Goal: Check status: Check status

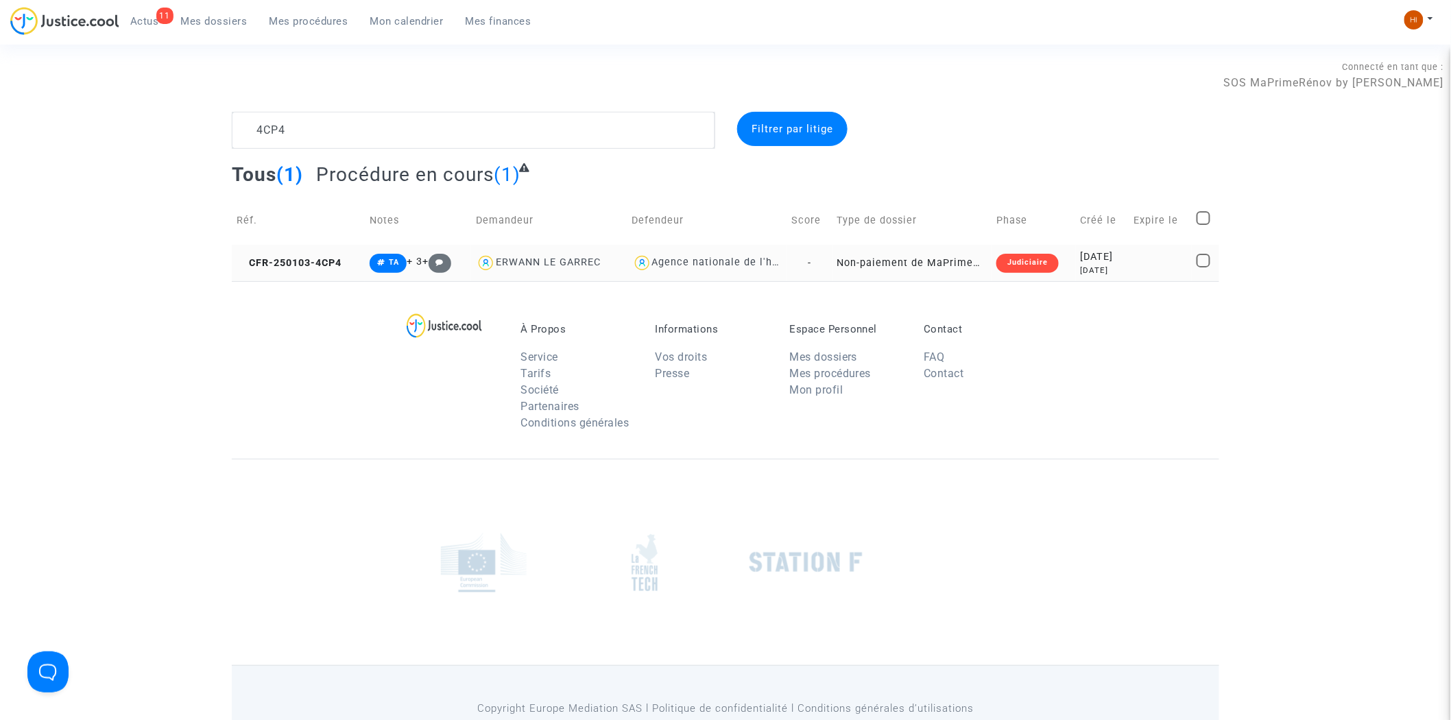
click at [342, 258] on copy "CFR-250103-4CP4" at bounding box center [289, 263] width 105 height 12
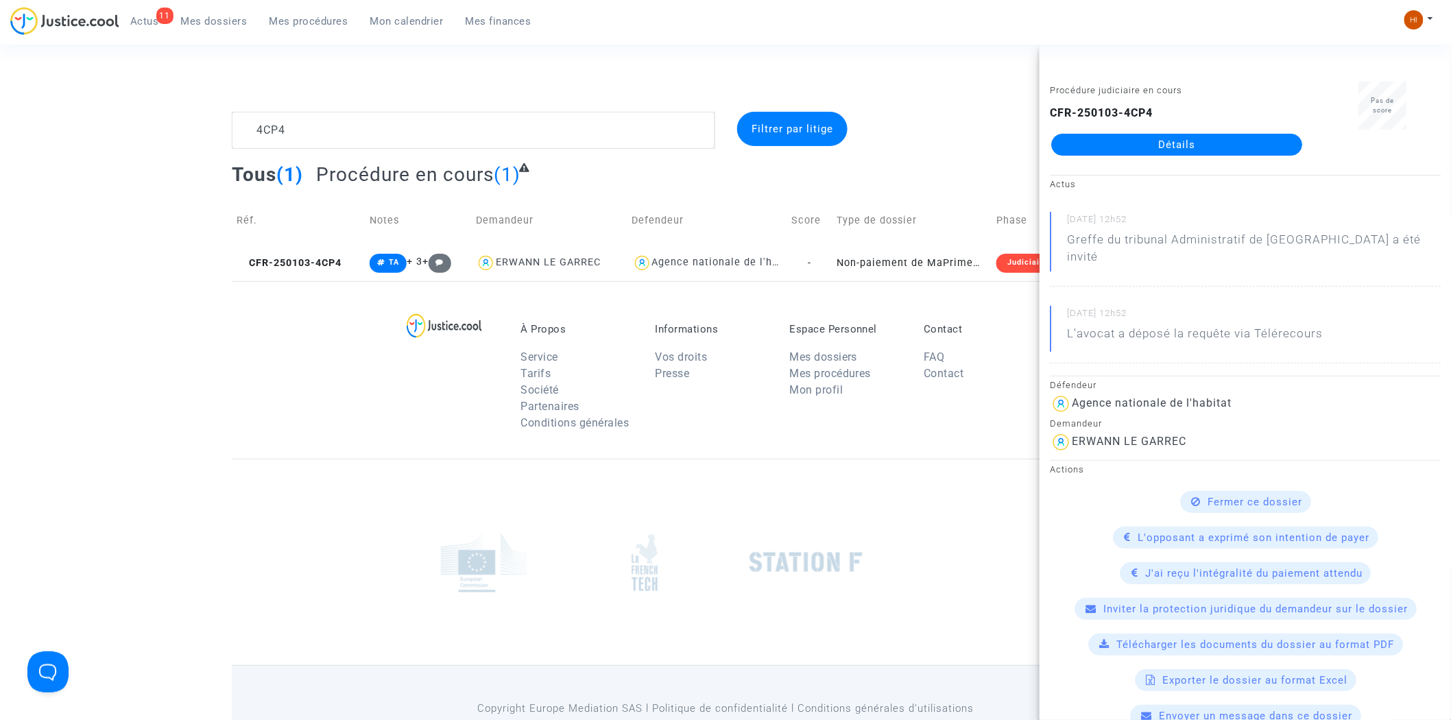
click at [1255, 134] on link "Détails" at bounding box center [1176, 145] width 251 height 22
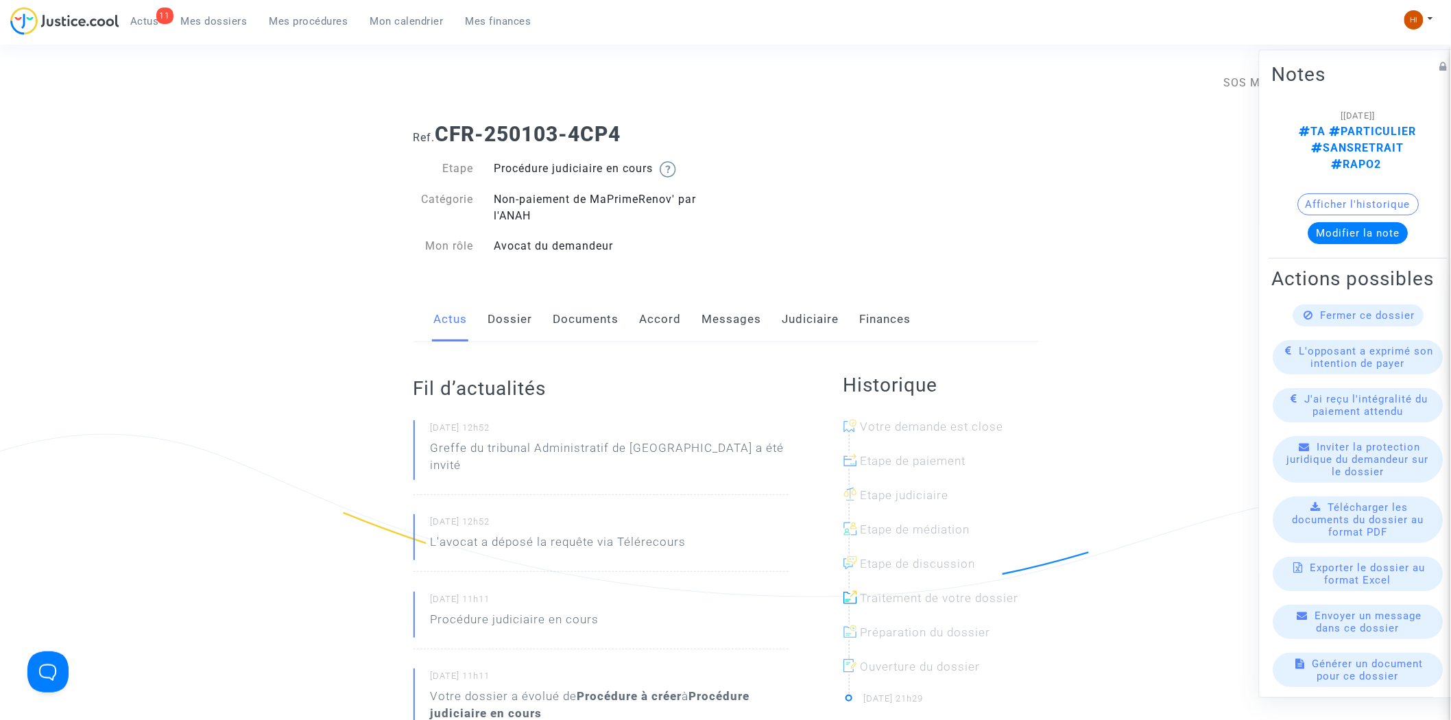
click at [817, 317] on link "Judiciaire" at bounding box center [810, 319] width 57 height 45
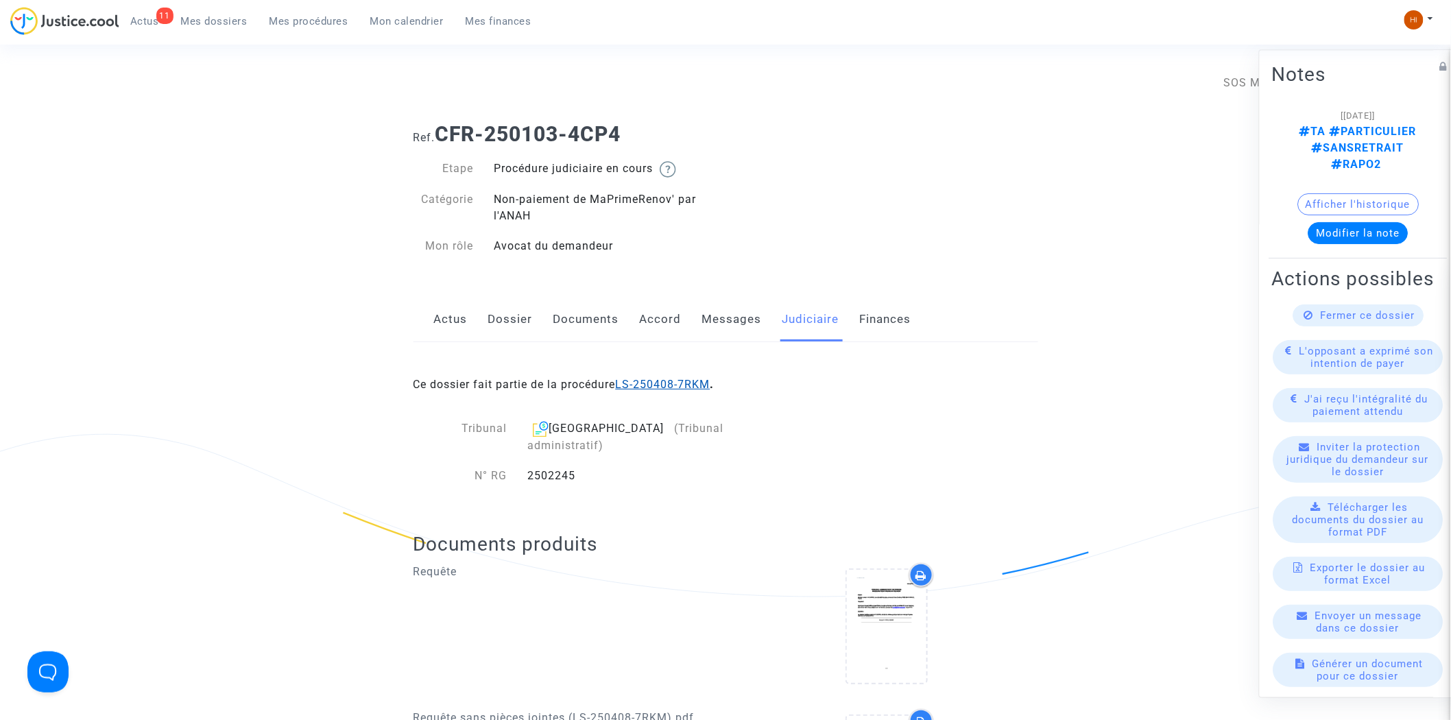
click at [662, 384] on link "LS-250408-7RKM" at bounding box center [663, 384] width 95 height 13
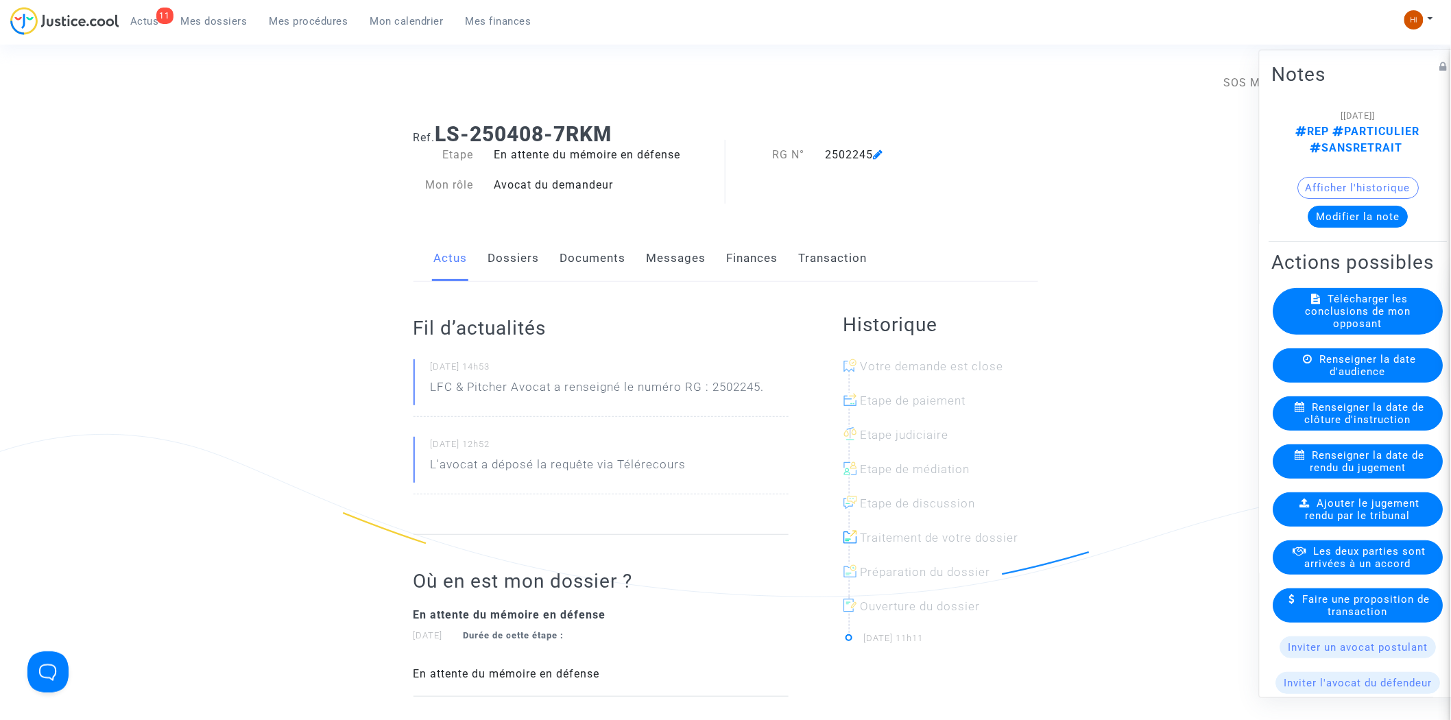
click at [588, 265] on link "Documents" at bounding box center [593, 258] width 66 height 45
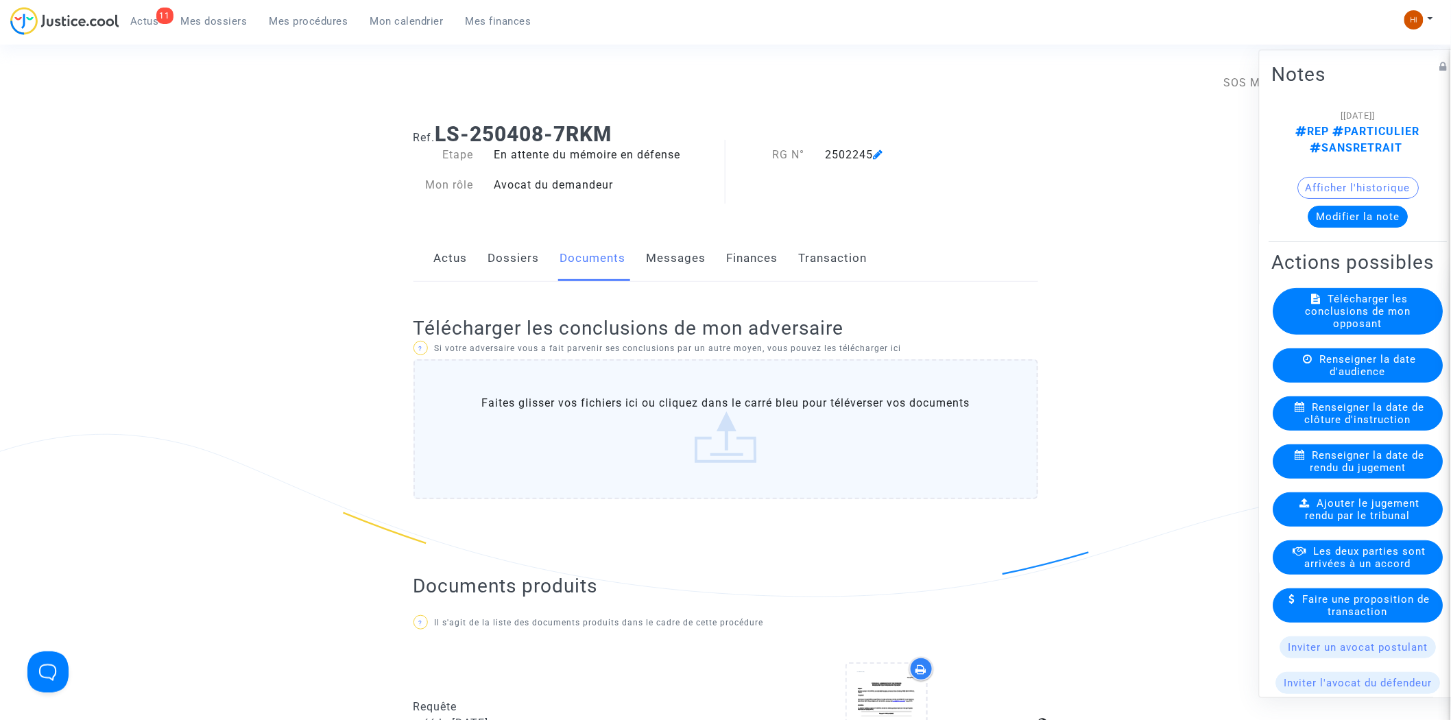
click at [507, 254] on link "Dossiers" at bounding box center [513, 258] width 51 height 45
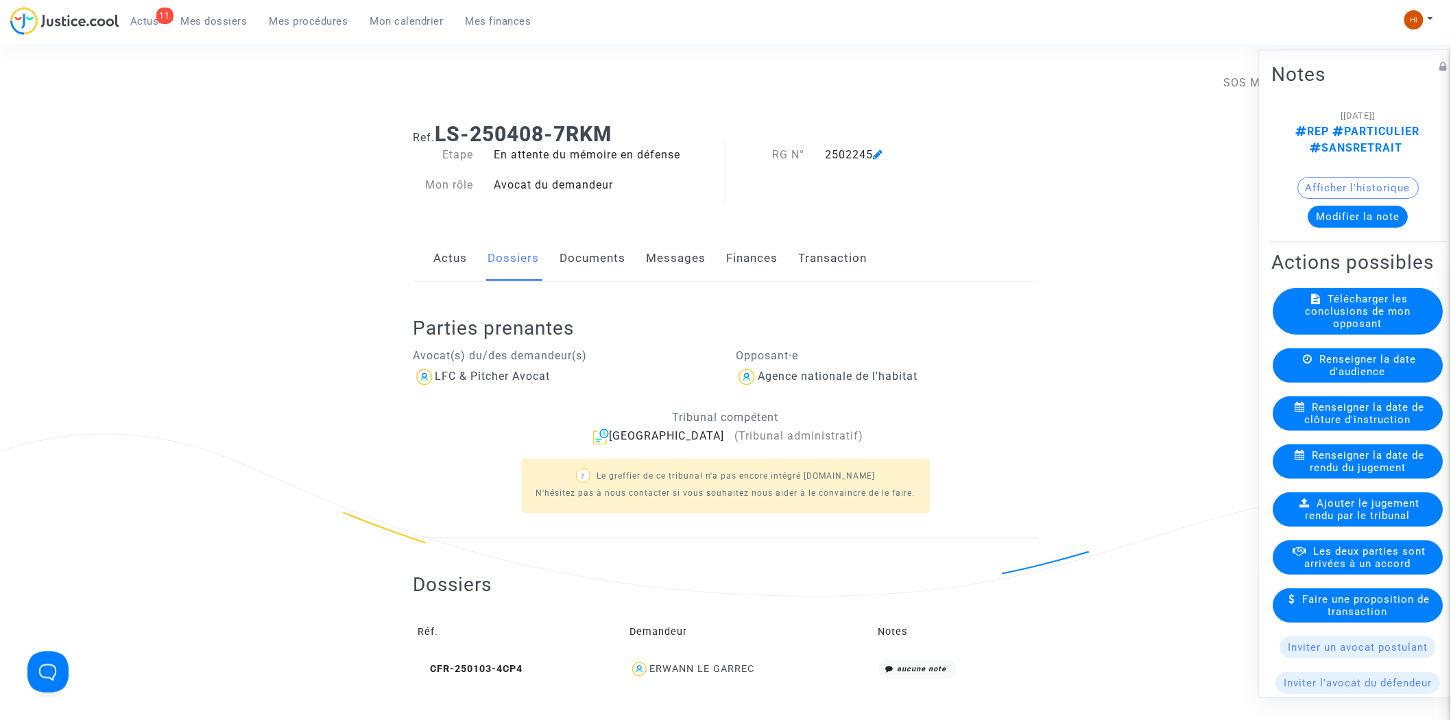
click at [597, 258] on link "Documents" at bounding box center [593, 258] width 66 height 45
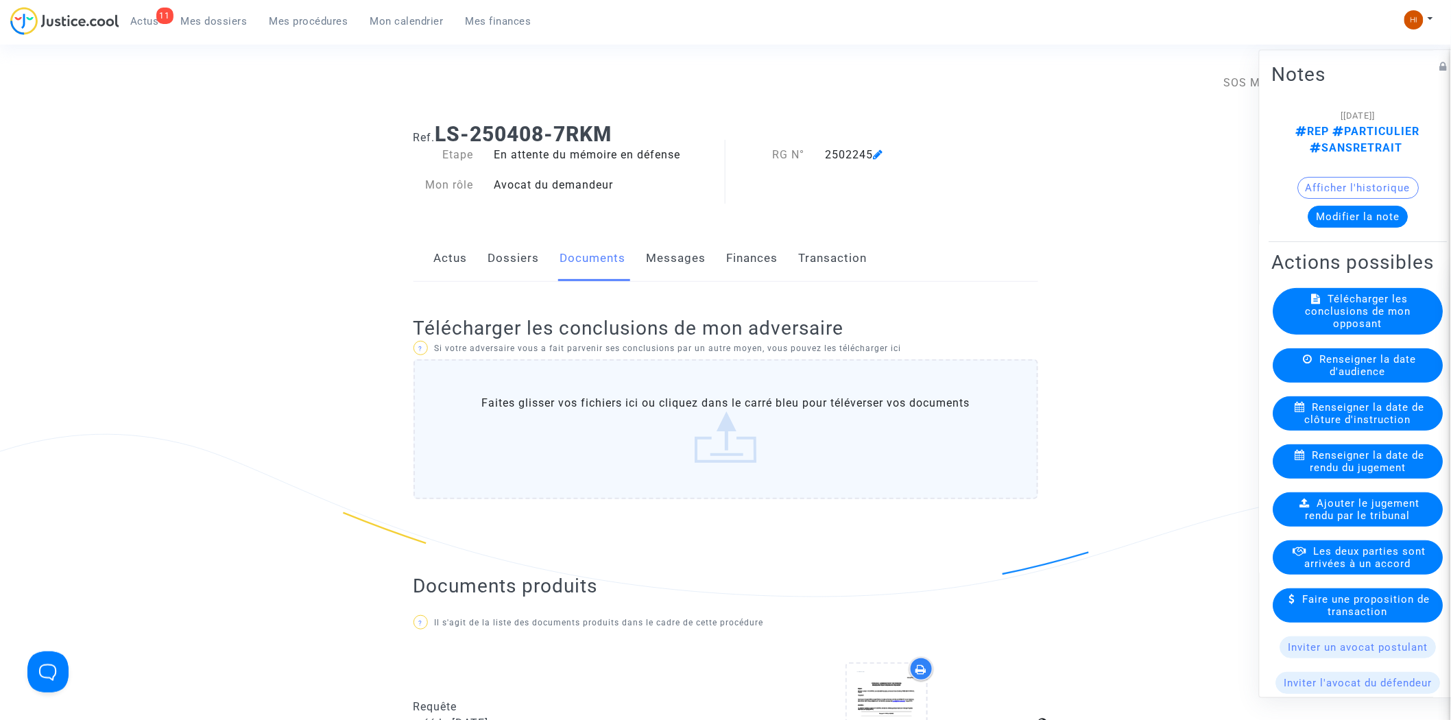
click at [504, 257] on link "Dossiers" at bounding box center [513, 258] width 51 height 45
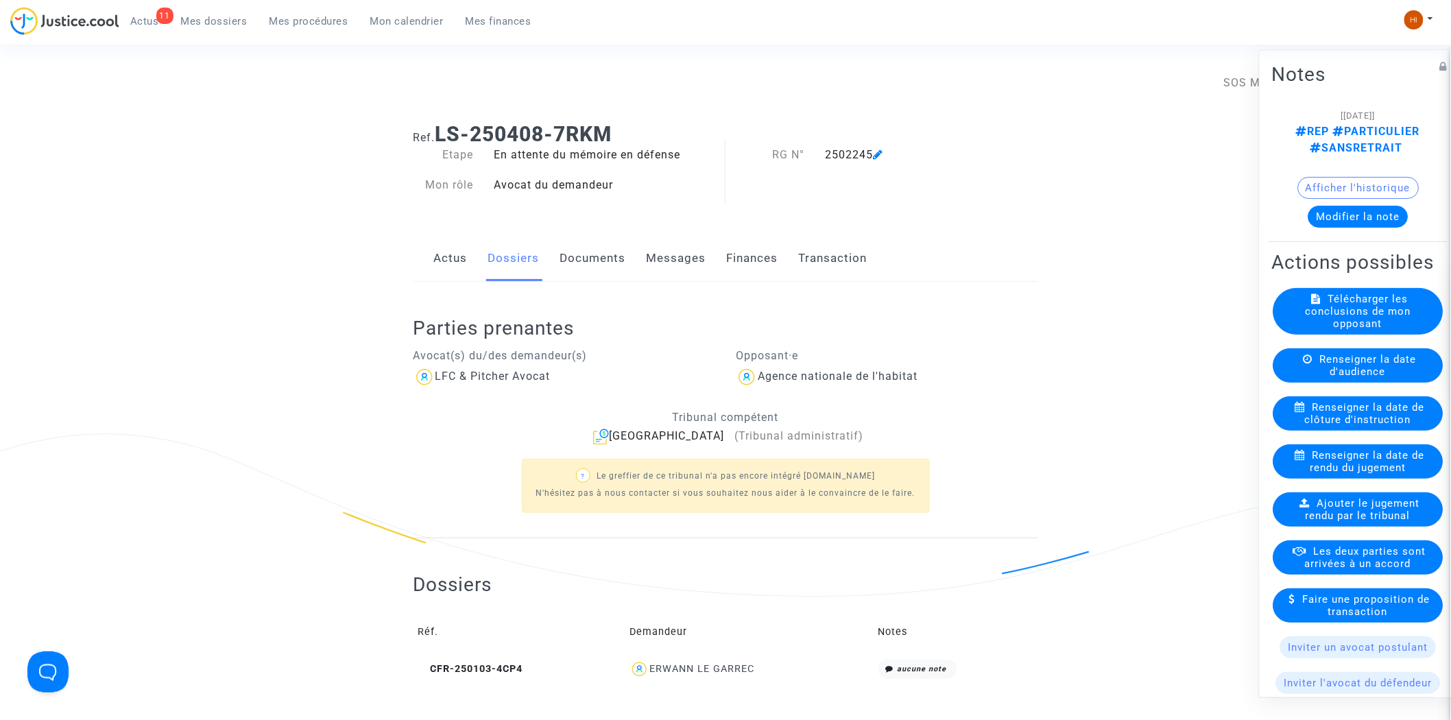
click at [599, 259] on link "Documents" at bounding box center [593, 258] width 66 height 45
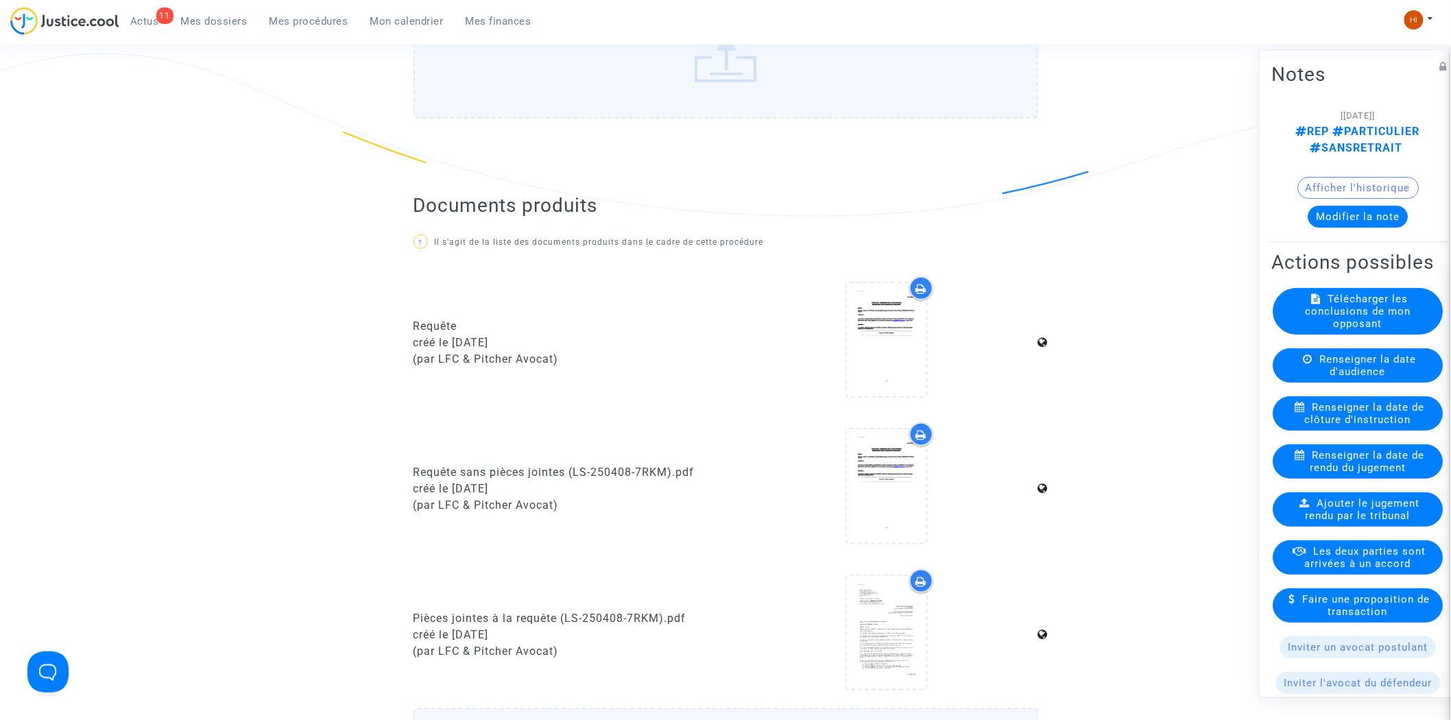
scroll to position [76, 0]
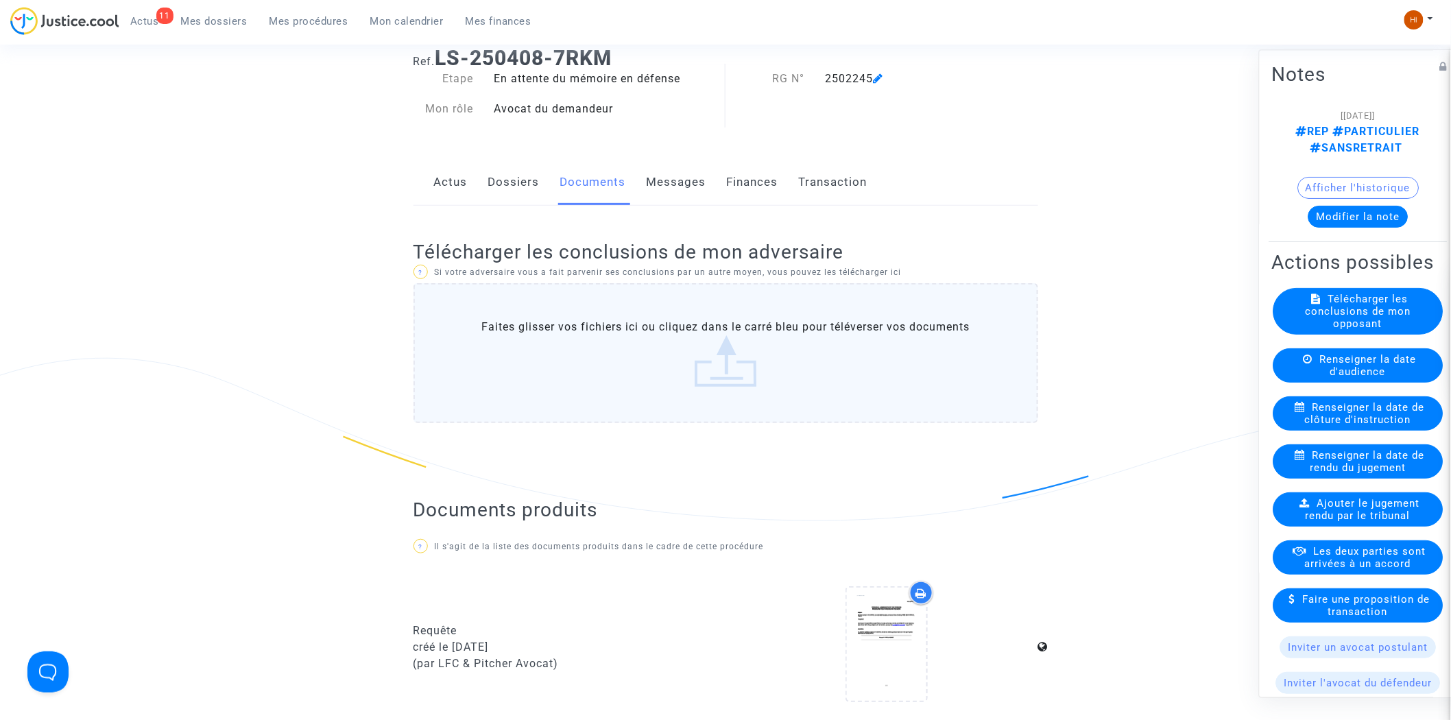
click at [511, 180] on link "Dossiers" at bounding box center [513, 182] width 51 height 45
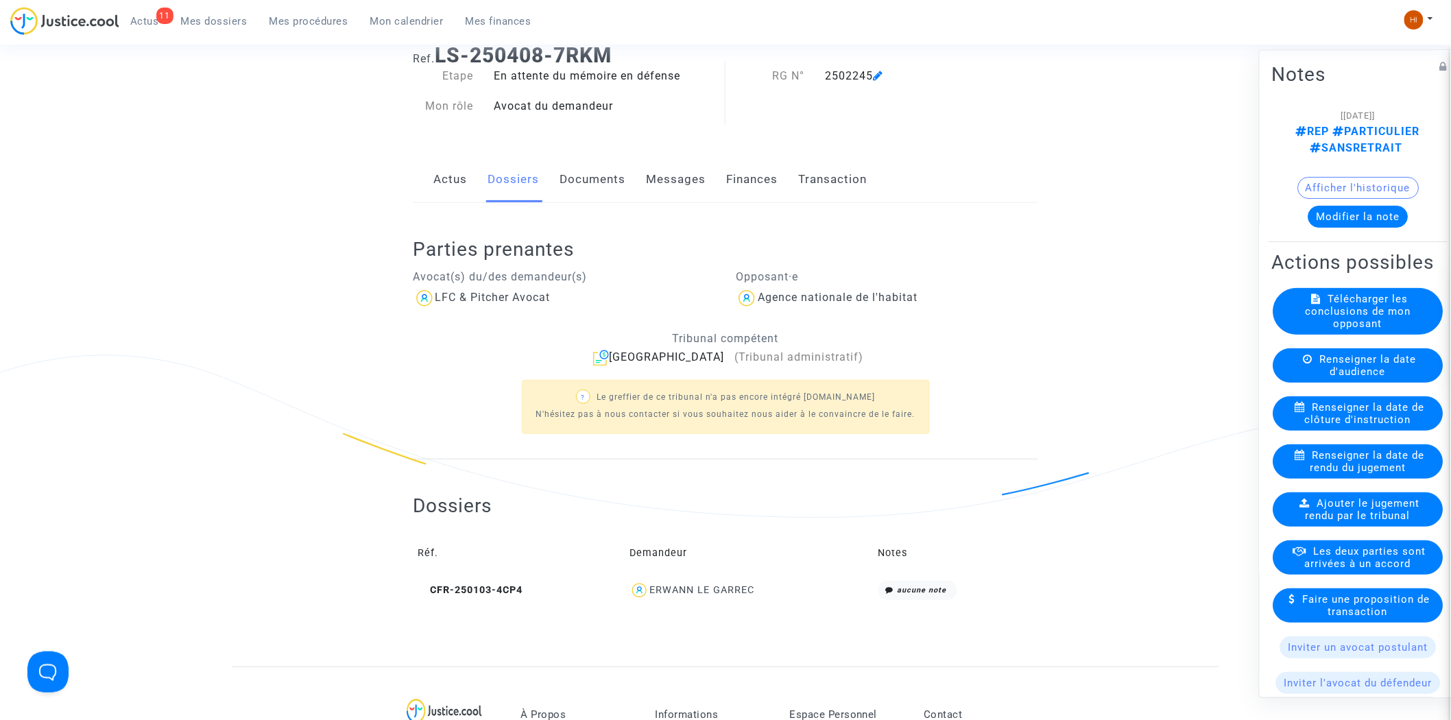
scroll to position [76, 0]
drag, startPoint x: 820, startPoint y: 77, endPoint x: 871, endPoint y: 84, distance: 51.1
click at [871, 84] on div "2502245" at bounding box center [904, 79] width 179 height 16
copy div "2502245"
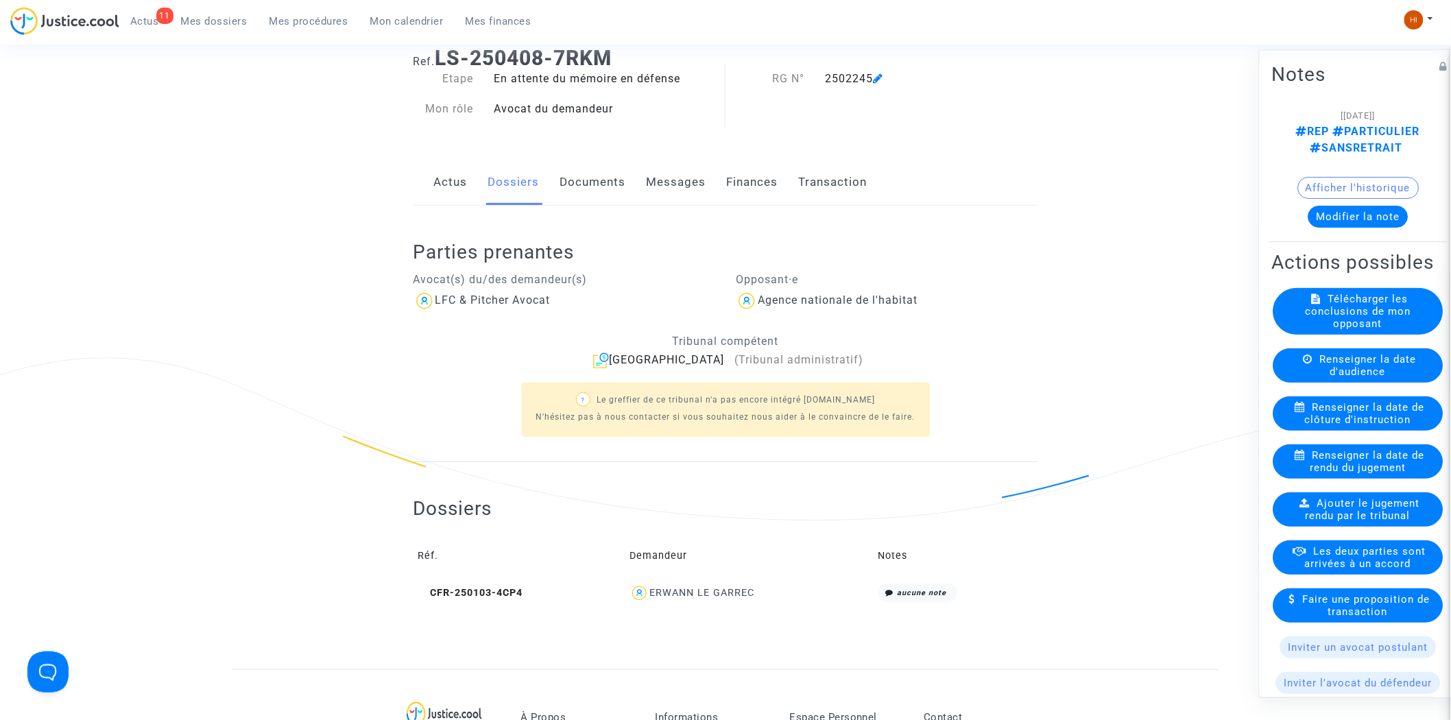
click at [599, 190] on link "Documents" at bounding box center [593, 182] width 66 height 45
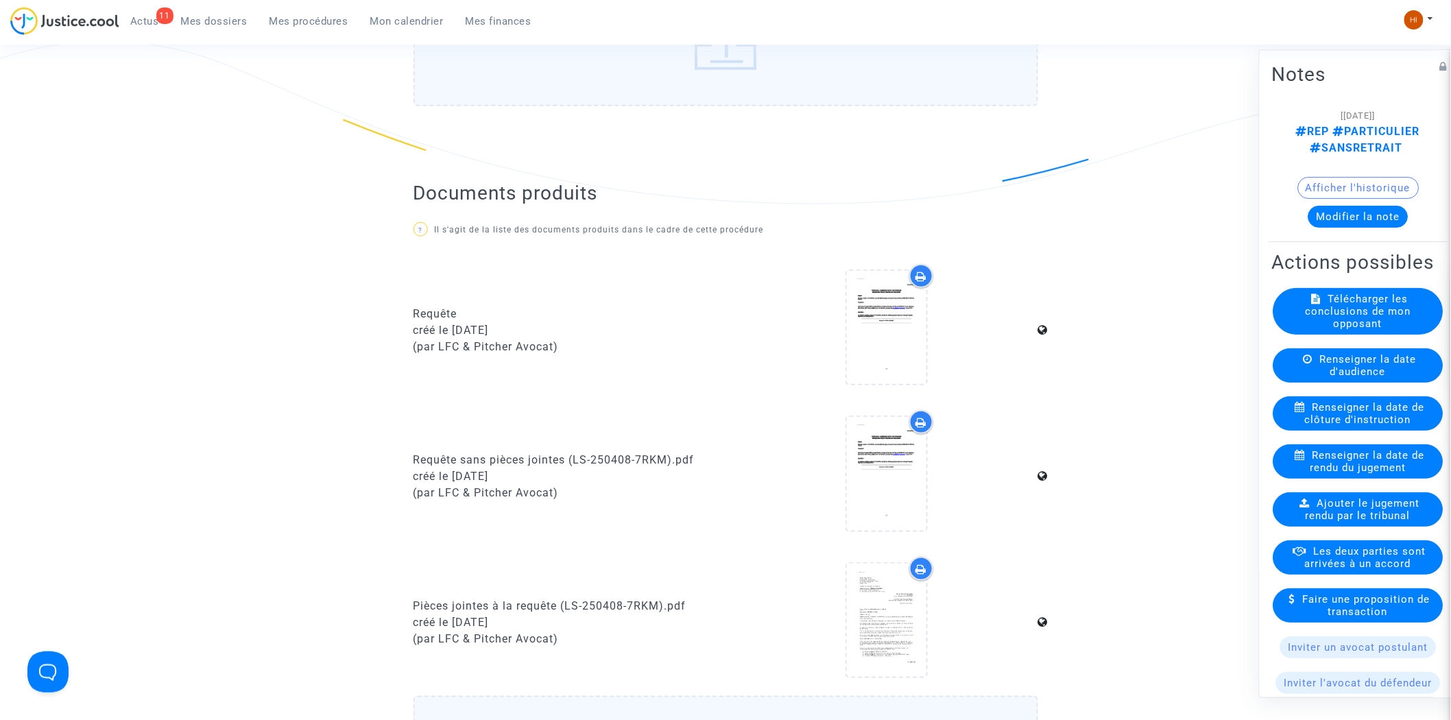
scroll to position [381, 0]
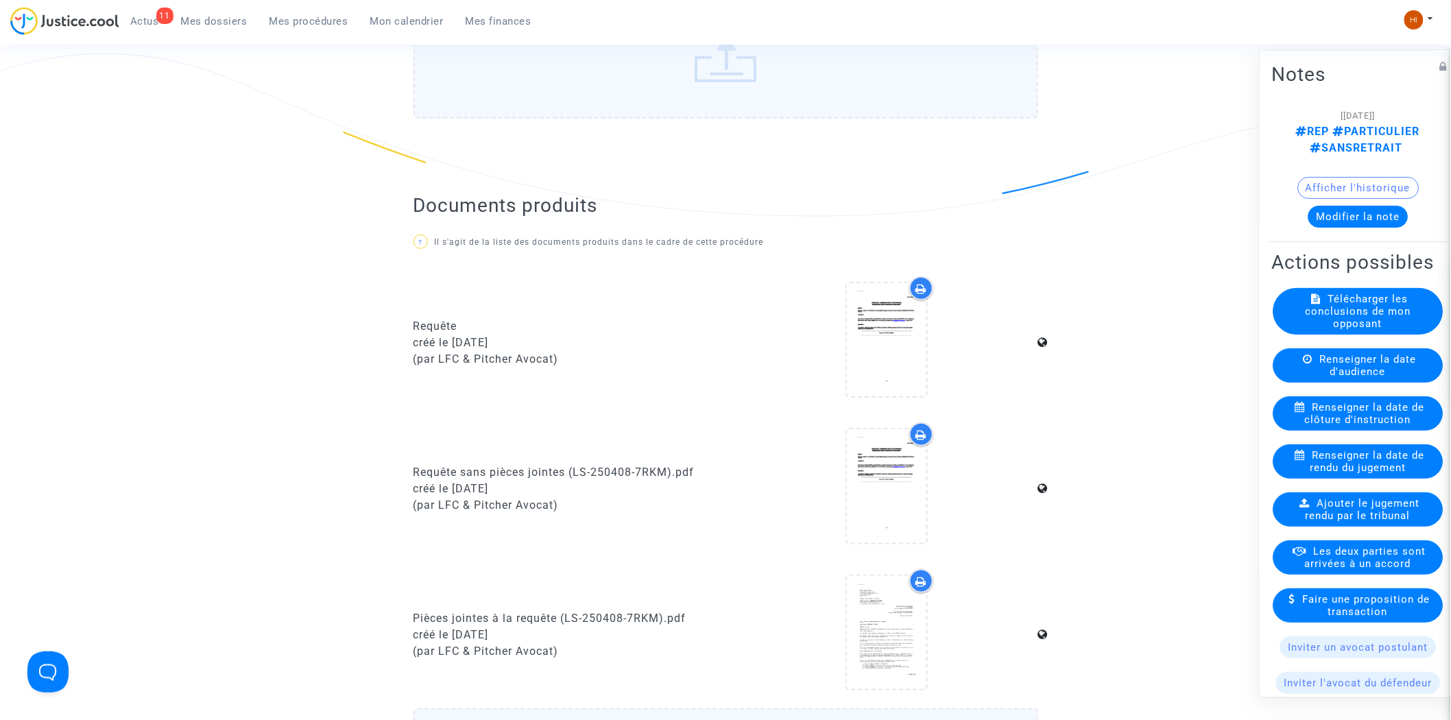
drag, startPoint x: 300, startPoint y: 19, endPoint x: 291, endPoint y: 7, distance: 15.2
click at [300, 19] on span "Mes procédures" at bounding box center [309, 21] width 79 height 12
